Goal: Information Seeking & Learning: Find specific fact

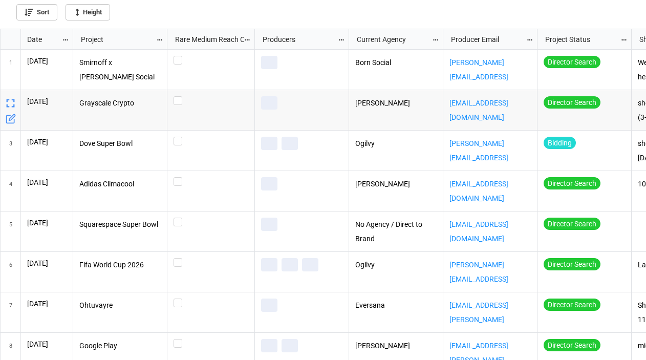
scroll to position [325, 640]
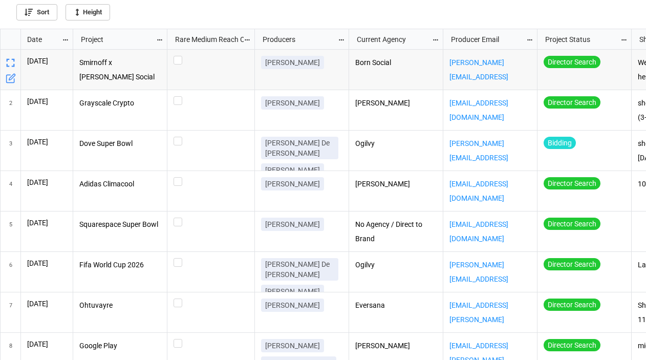
click at [63, 40] on icon "grid" at bounding box center [65, 39] width 7 height 7
click at [75, 58] on li "Sort" at bounding box center [82, 56] width 41 height 17
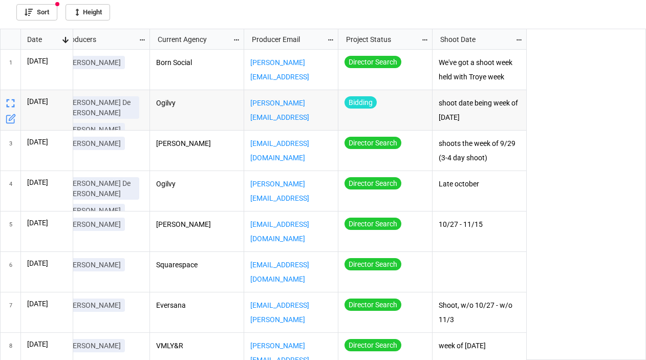
scroll to position [0, 0]
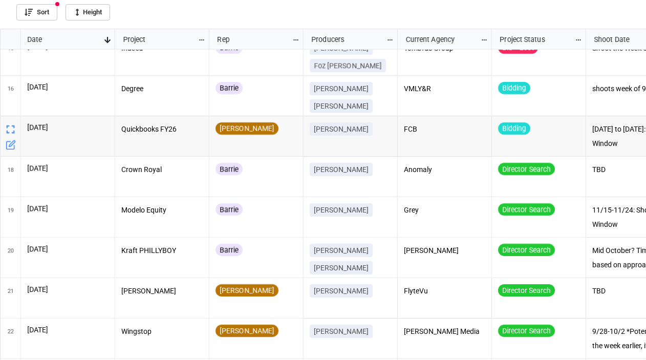
scroll to position [614, 0]
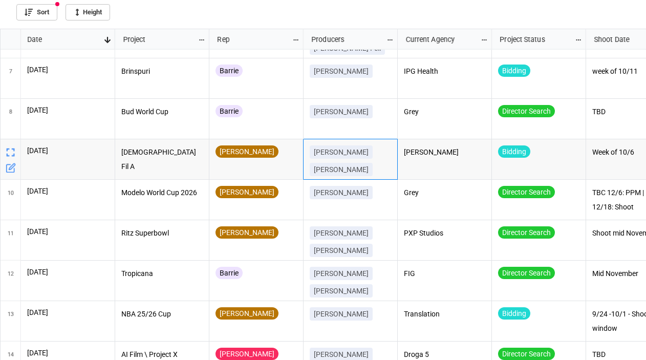
click at [361, 140] on div "[PERSON_NAME] [PERSON_NAME]" at bounding box center [351, 159] width 94 height 40
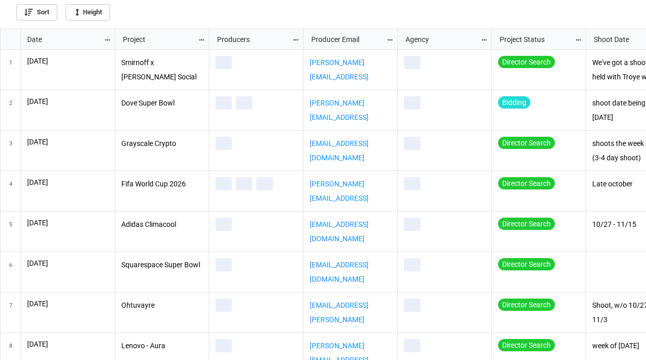
scroll to position [325, 640]
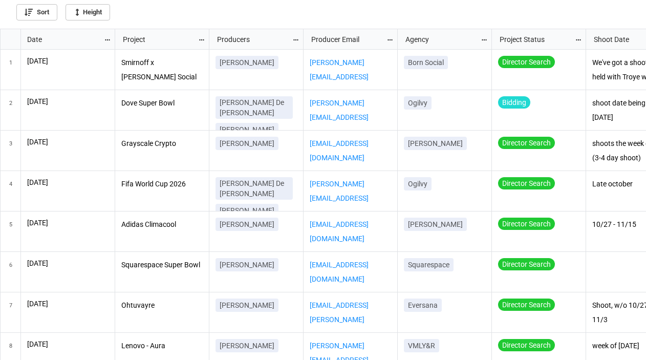
click at [104, 37] on icon "grid" at bounding box center [107, 39] width 7 height 7
click at [118, 55] on li "Sort" at bounding box center [124, 56] width 41 height 17
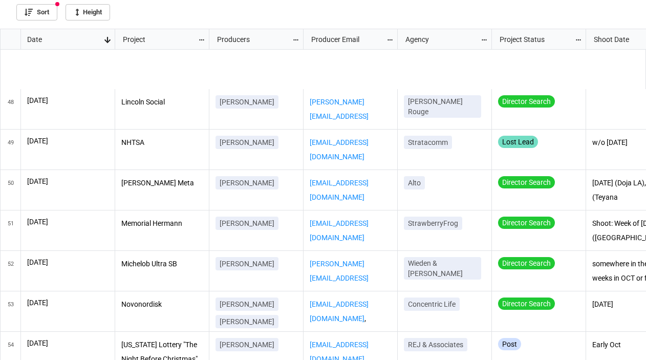
scroll to position [0, 0]
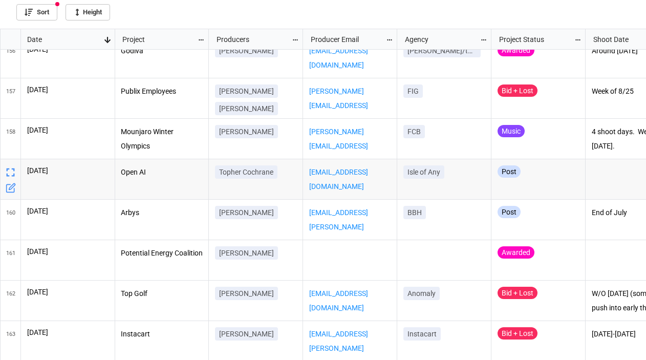
click at [231, 172] on p "Topher Cochrane" at bounding box center [246, 172] width 54 height 10
click at [158, 190] on div "Open AI" at bounding box center [162, 179] width 94 height 40
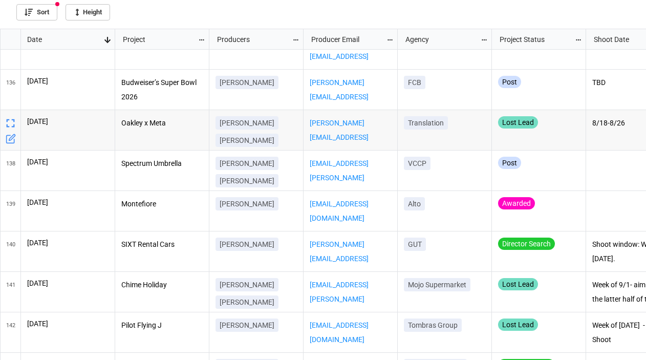
scroll to position [5399, 0]
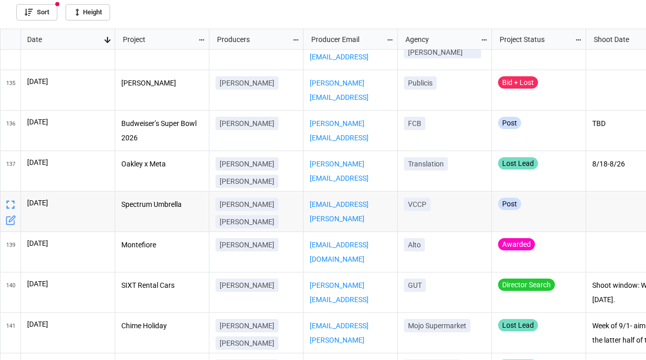
click at [10, 204] on icon "grid" at bounding box center [11, 205] width 14 height 14
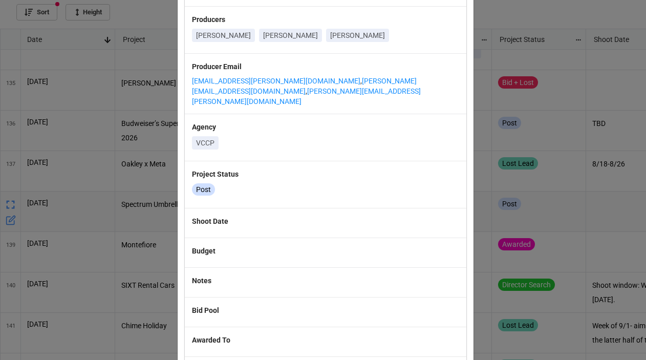
scroll to position [0, 0]
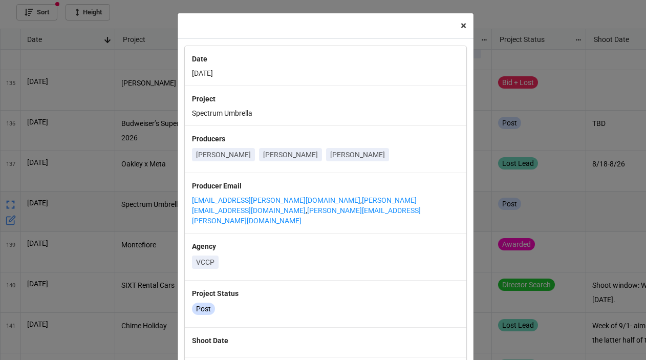
click at [461, 28] on span "×" at bounding box center [464, 25] width 6 height 12
click at [458, 28] on div "Sort Height" at bounding box center [323, 14] width 646 height 29
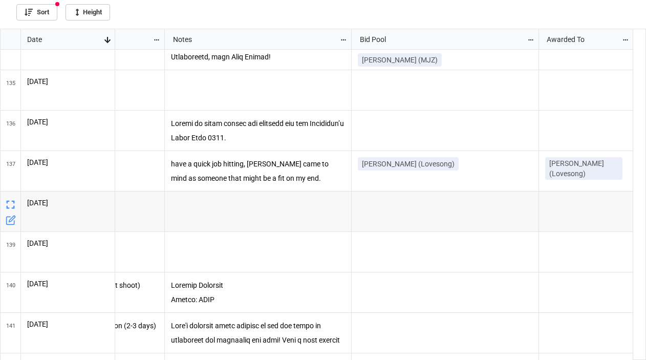
scroll to position [5399, 238]
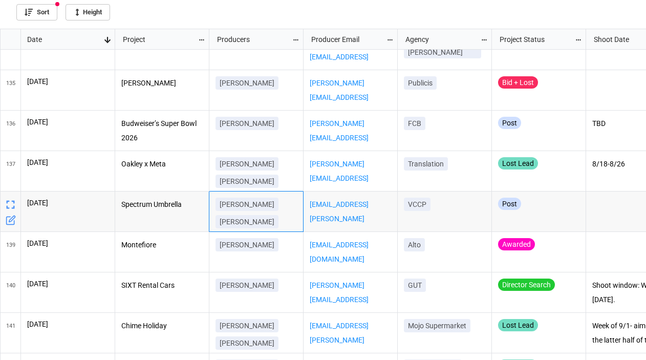
click at [247, 221] on p "Estela Duce" at bounding box center [247, 222] width 55 height 10
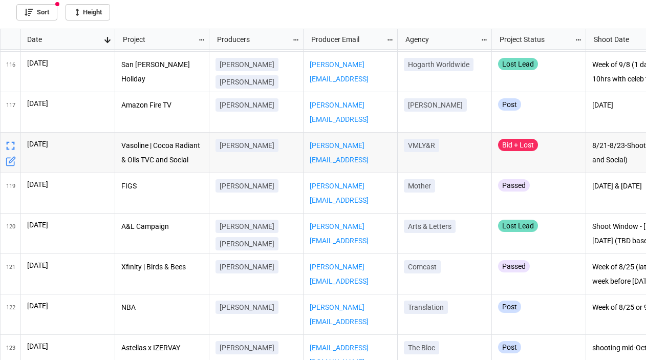
scroll to position [4648, 0]
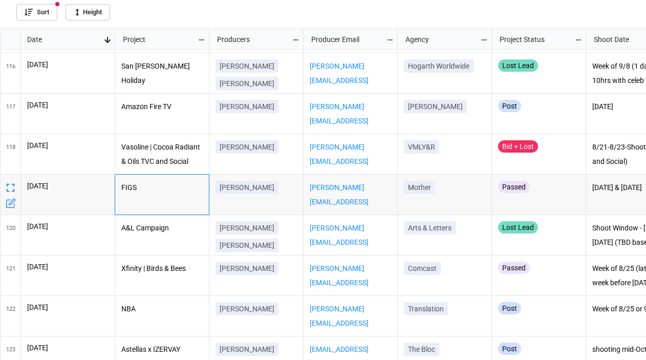
drag, startPoint x: 131, startPoint y: 187, endPoint x: 114, endPoint y: 187, distance: 16.9
click at [114, 187] on div "105 106 107 108 109 110 111 112 113 114 115 7/28/2025 116 7/25/2025 117 7/25/20…" at bounding box center [324, 205] width 646 height 311
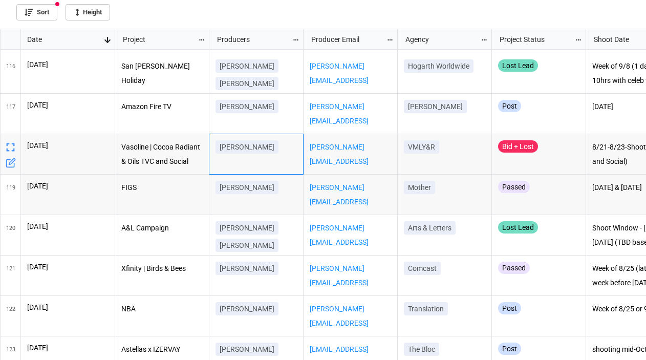
click at [289, 159] on div "[PERSON_NAME]" at bounding box center [256, 154] width 94 height 40
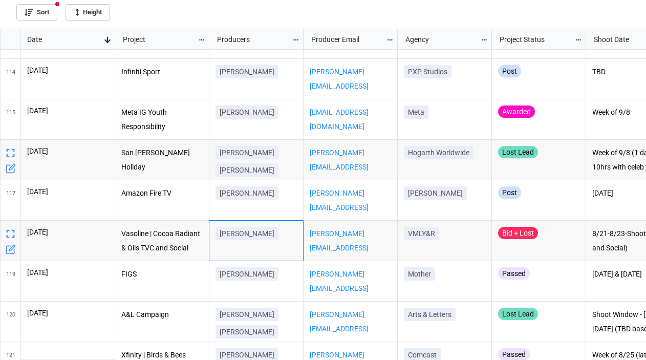
scroll to position [4562, 0]
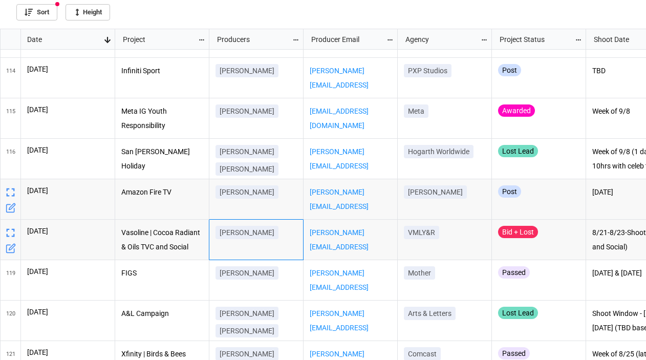
click at [251, 203] on div "Tara Leinwohl" at bounding box center [256, 199] width 94 height 40
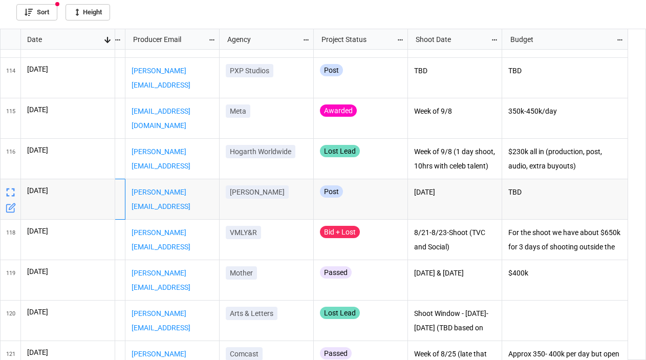
scroll to position [0, 0]
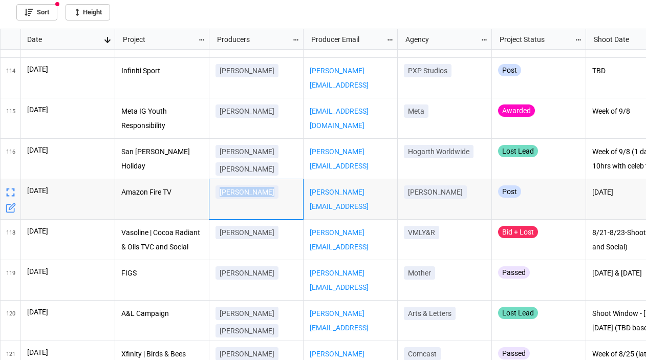
drag, startPoint x: 265, startPoint y: 190, endPoint x: 218, endPoint y: 191, distance: 46.6
click at [218, 191] on link "Tara Leinwohl" at bounding box center [247, 191] width 63 height 13
copy p "Tara Leinwohl"
click at [283, 136] on div "Shae Mermis" at bounding box center [256, 118] width 94 height 40
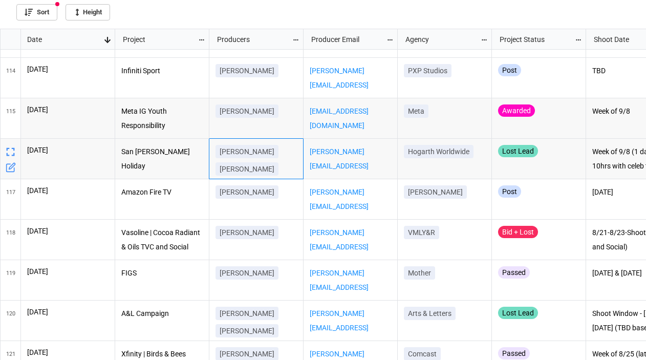
click at [255, 173] on p "Sydney Richardson" at bounding box center [247, 169] width 55 height 10
click at [262, 151] on p "Eric Sanchez" at bounding box center [247, 151] width 55 height 10
click at [152, 151] on p "San Pellegrino Holiday" at bounding box center [162, 159] width 82 height 28
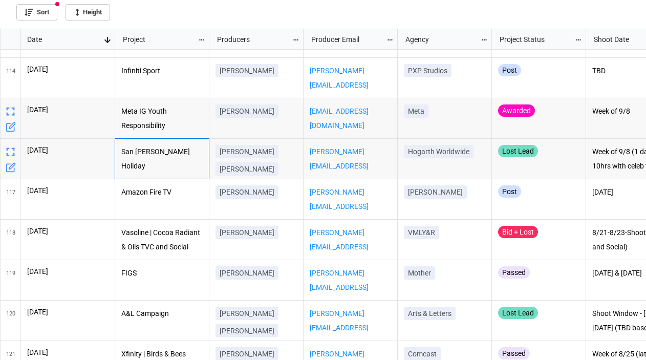
click at [218, 125] on div "Shae Mermis" at bounding box center [256, 118] width 94 height 40
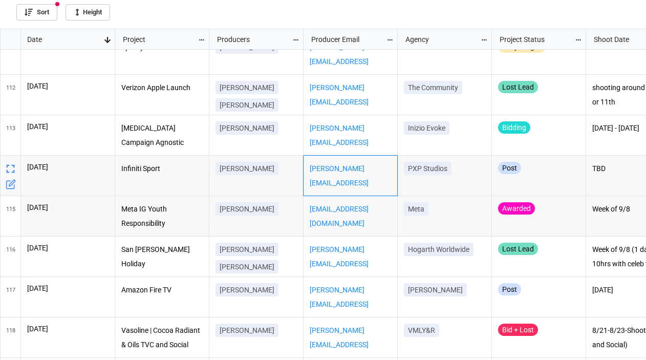
click at [361, 185] on div "anthony.garetti@pxpproduction.com" at bounding box center [351, 176] width 94 height 40
click at [158, 207] on p "Meta IG Youth Responsibility" at bounding box center [162, 216] width 82 height 28
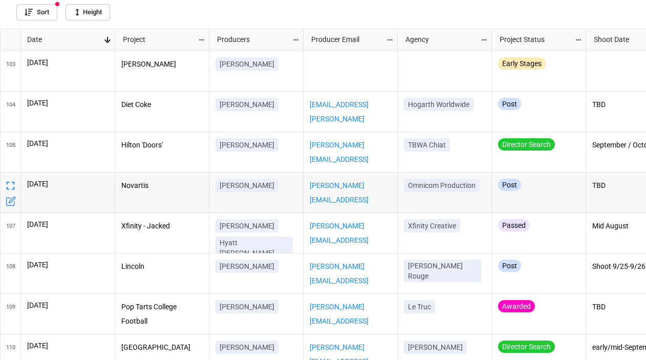
click at [145, 196] on div "Novartis" at bounding box center [162, 193] width 94 height 40
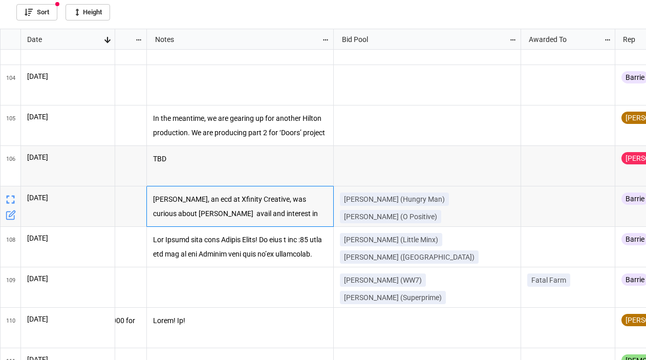
click at [194, 207] on p "Brian Wiesenthal, an ecd at Xfinity Creative, was curious about Conor Byrne’s a…" at bounding box center [240, 206] width 175 height 28
click at [13, 197] on icon "grid" at bounding box center [11, 199] width 14 height 14
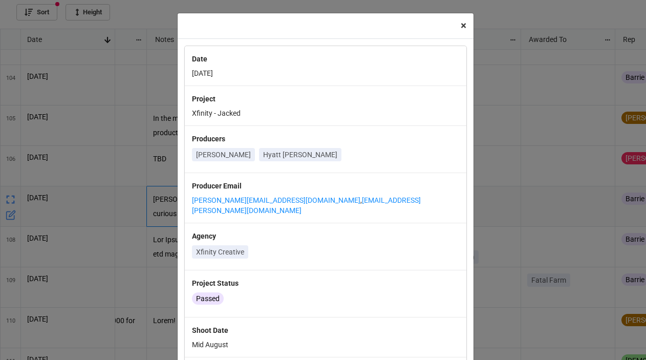
click at [464, 27] on button "× Close" at bounding box center [464, 25] width 20 height 25
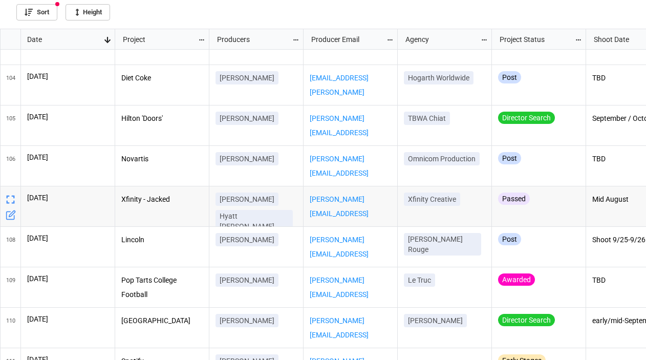
click at [296, 200] on div "Amy Wertheimer Hyatt Choate" at bounding box center [256, 214] width 81 height 44
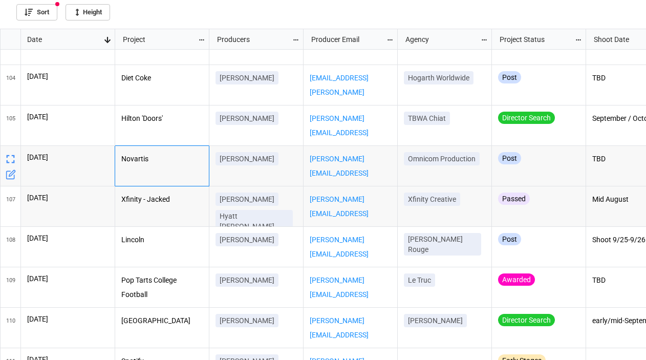
click at [180, 156] on p "Novartis" at bounding box center [162, 159] width 82 height 14
click at [264, 159] on p "Raquel Duarte" at bounding box center [247, 159] width 55 height 10
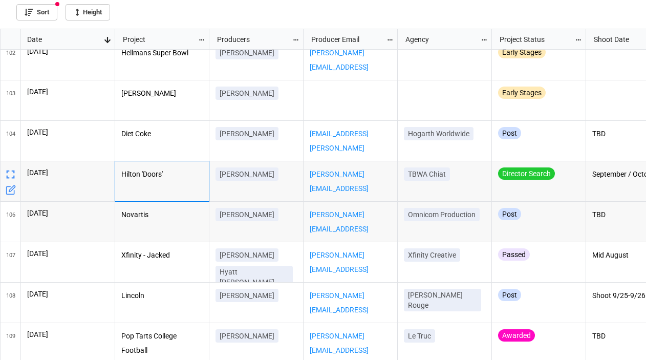
click at [192, 185] on div "Hilton 'Doors'" at bounding box center [162, 181] width 94 height 40
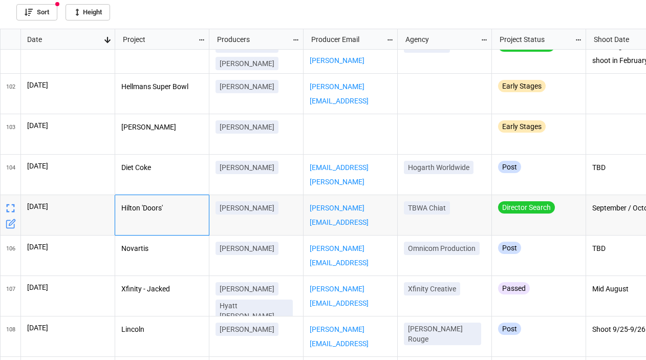
click at [161, 215] on p "Hilton 'Doors'" at bounding box center [162, 208] width 82 height 14
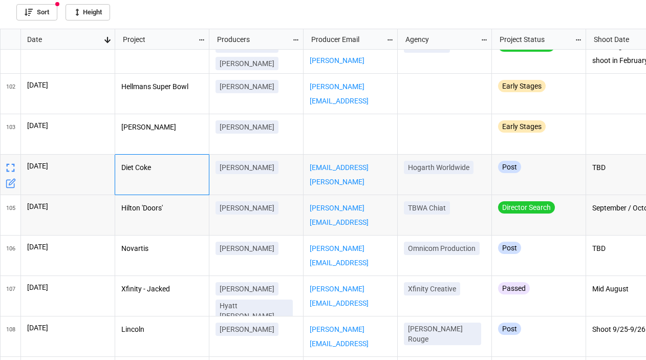
click at [176, 179] on div "Diet Coke" at bounding box center [162, 175] width 94 height 40
click at [174, 201] on p "Hilton 'Doors'" at bounding box center [162, 208] width 82 height 14
click at [180, 185] on div "Diet Coke" at bounding box center [162, 175] width 94 height 40
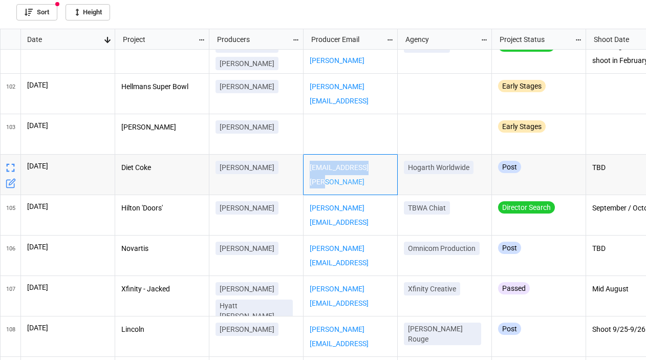
drag, startPoint x: 387, startPoint y: 167, endPoint x: 310, endPoint y: 168, distance: 77.3
click at [310, 168] on p "suz.crowe@gmail.com" at bounding box center [351, 175] width 82 height 28
copy link "suz.crowe@gmail.com"
click at [181, 147] on div "Eckrich" at bounding box center [162, 134] width 94 height 40
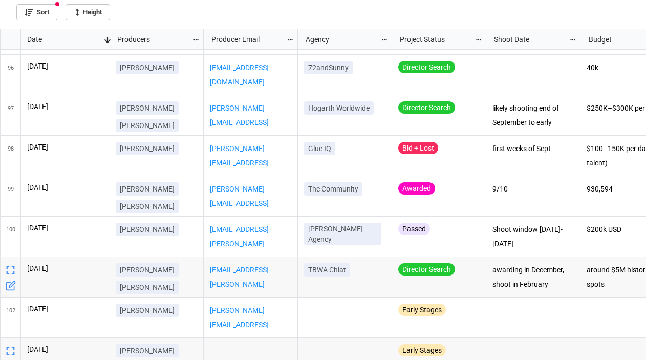
scroll to position [0, 151]
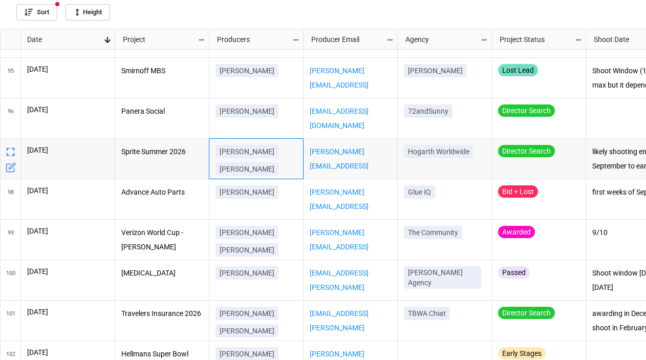
click at [299, 148] on div "Chloe Heller Bronwen Lonsdale" at bounding box center [256, 159] width 94 height 40
click at [164, 156] on p "Sprite Summer 2026" at bounding box center [162, 152] width 82 height 14
click at [176, 138] on div "Panera Social" at bounding box center [162, 118] width 94 height 40
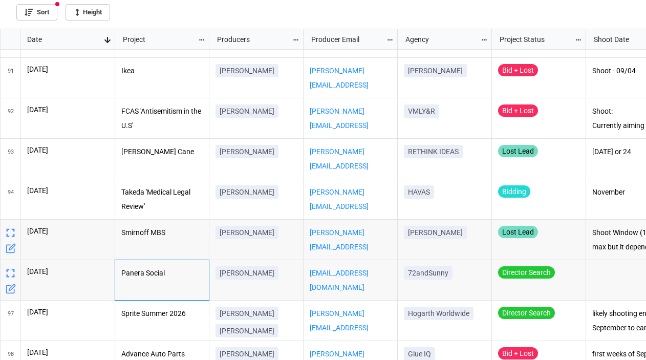
click at [255, 247] on div "Armando Melendez" at bounding box center [256, 240] width 94 height 40
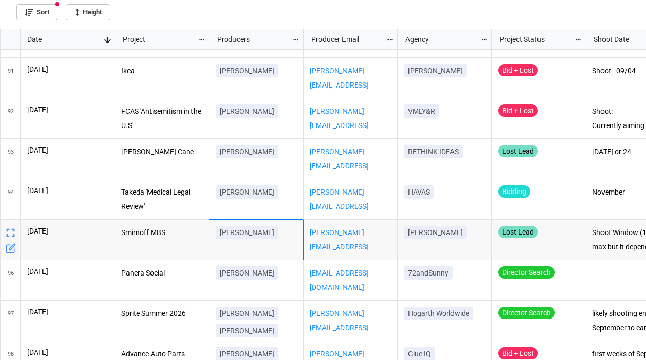
click at [146, 239] on p "Smirnoff MBS" at bounding box center [162, 233] width 82 height 14
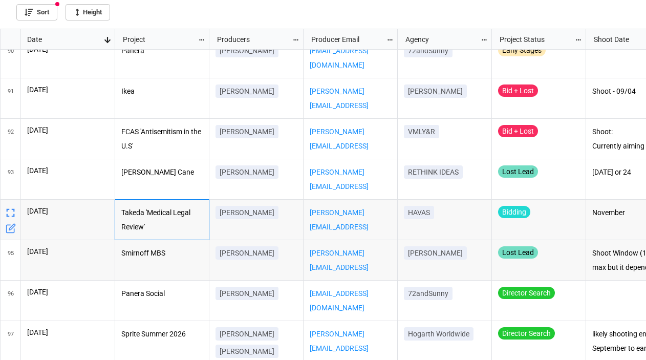
click at [176, 215] on p "Takeda 'Medical Legal Review'" at bounding box center [162, 220] width 82 height 28
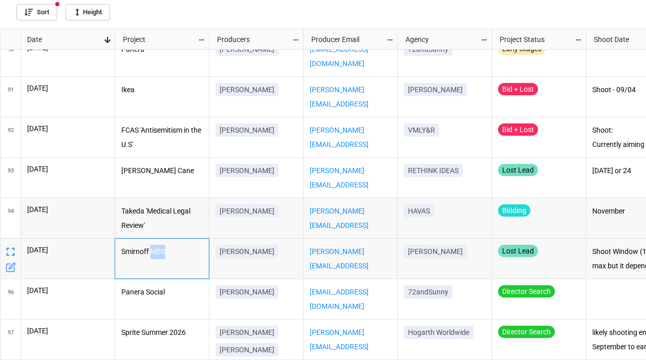
drag, startPoint x: 167, startPoint y: 251, endPoint x: 153, endPoint y: 251, distance: 13.8
click at [153, 251] on p "Smirnoff MBS" at bounding box center [162, 252] width 82 height 14
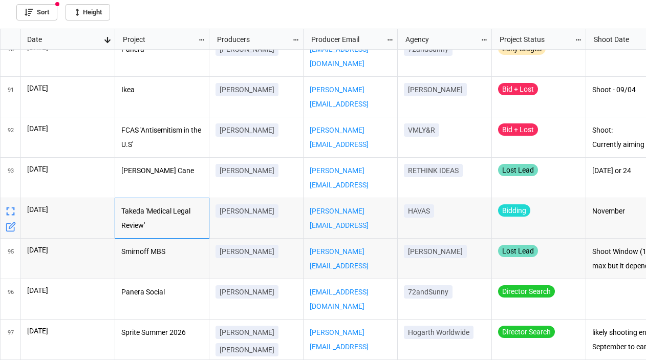
click at [172, 224] on p "Takeda 'Medical Legal Review'" at bounding box center [162, 218] width 82 height 28
click at [285, 205] on div "Lori Bullock" at bounding box center [256, 212] width 81 height 17
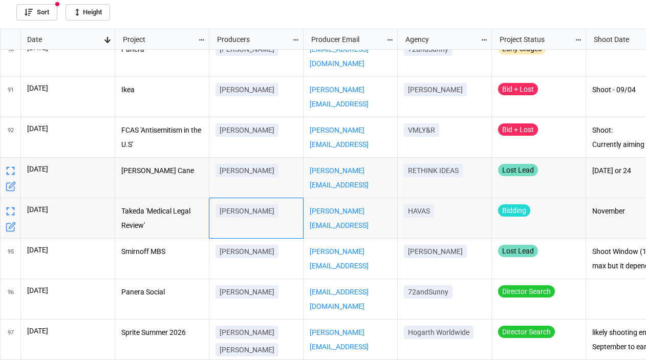
click at [294, 178] on div "Martin Risberg" at bounding box center [256, 172] width 81 height 17
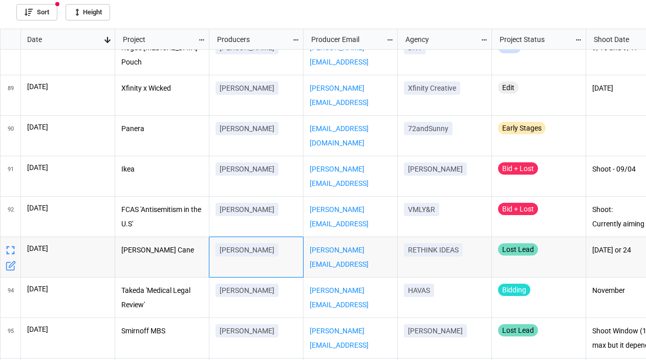
scroll to position [3533, 0]
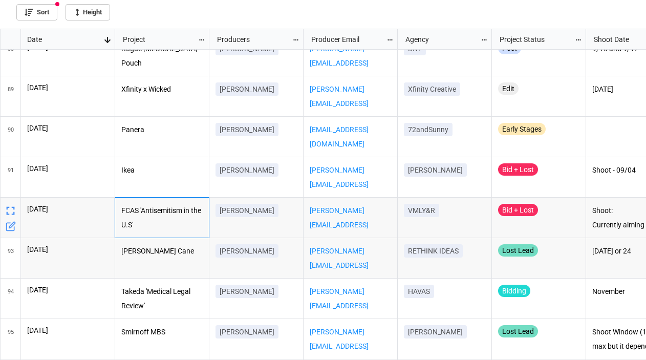
click at [194, 219] on p "FCAS 'Antisemitism in the U.S'" at bounding box center [162, 218] width 82 height 28
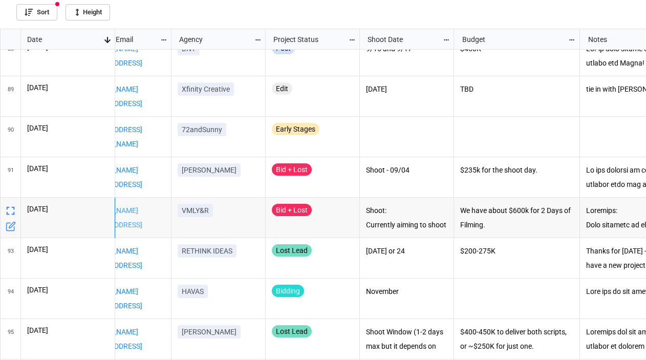
scroll to position [0, 266]
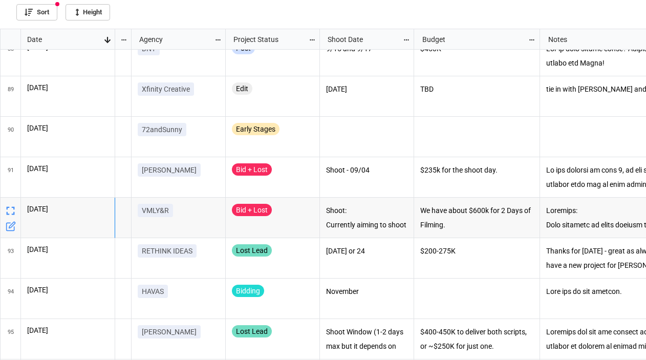
click at [11, 206] on icon "grid" at bounding box center [11, 211] width 14 height 14
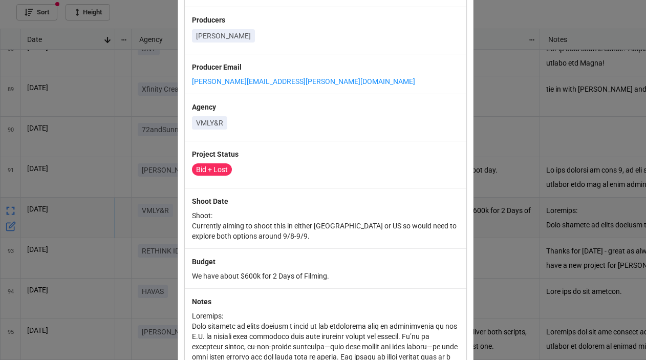
scroll to position [0, 0]
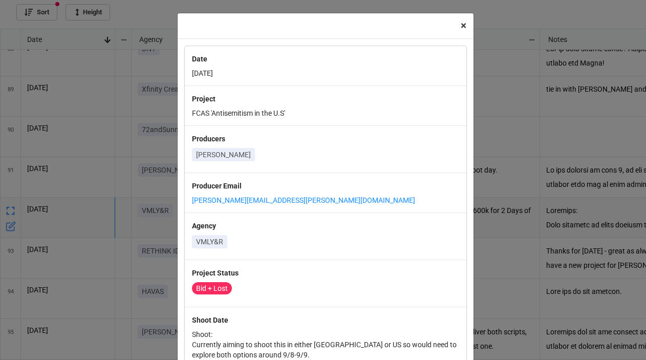
click at [463, 24] on button "× Close" at bounding box center [464, 25] width 20 height 25
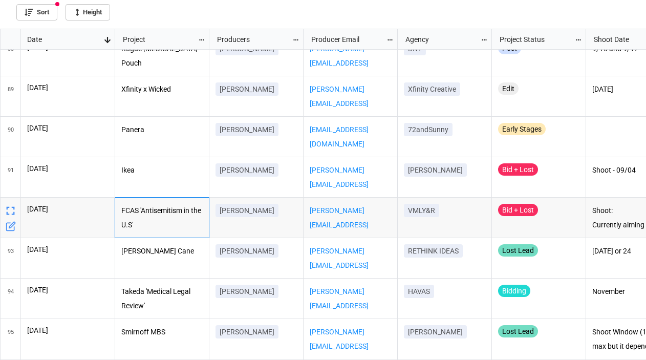
scroll to position [0, 87]
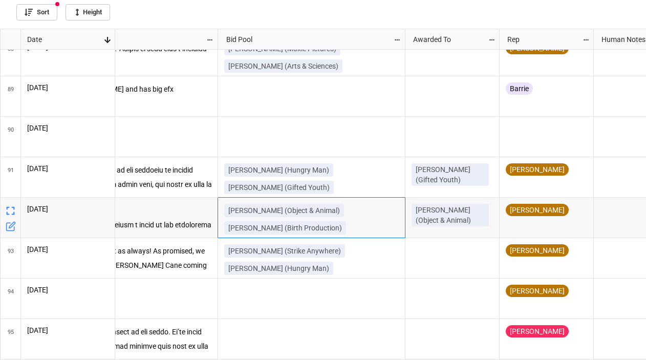
click at [354, 221] on div "Natalie Rae (Object & Animal) Jan Gleie (Birth Production)" at bounding box center [311, 221] width 175 height 35
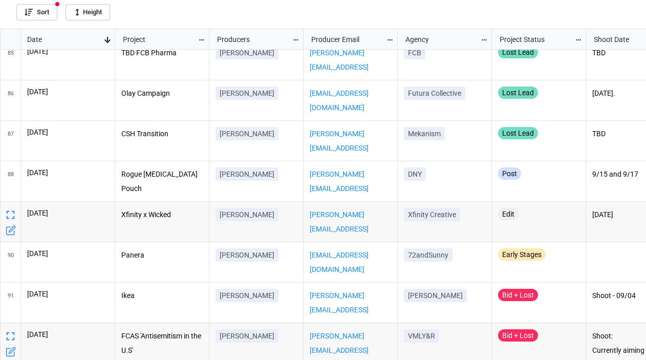
click at [372, 231] on div "Amy_Wertheimer@comcast.com" at bounding box center [351, 222] width 94 height 40
click at [445, 228] on div "Xfinity Creative" at bounding box center [445, 222] width 94 height 40
click at [165, 225] on div "Xfinity x Wicked" at bounding box center [162, 222] width 94 height 40
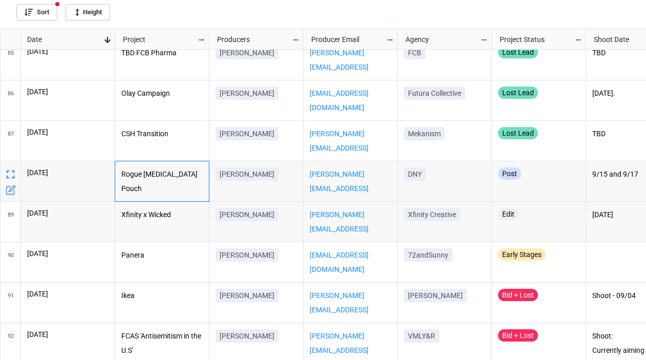
click at [177, 175] on p "Rogue [MEDICAL_DATA] Pouch" at bounding box center [162, 181] width 82 height 28
